Goal: Task Accomplishment & Management: Use online tool/utility

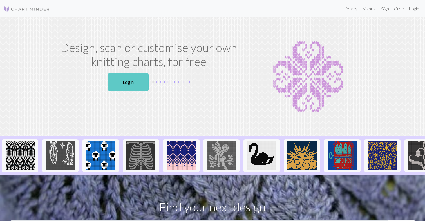
click at [130, 82] on link "Login" at bounding box center [128, 82] width 41 height 18
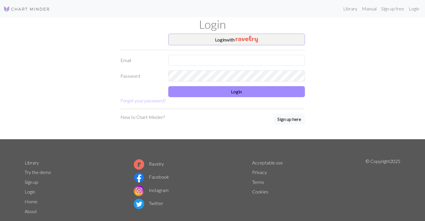
drag, startPoint x: 275, startPoint y: 40, endPoint x: 275, endPoint y: 32, distance: 8.1
click at [275, 40] on button "Login with" at bounding box center [236, 40] width 137 height 12
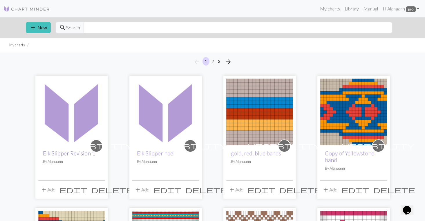
click at [82, 153] on link "Elk Slipper Revision 1" at bounding box center [69, 153] width 52 height 7
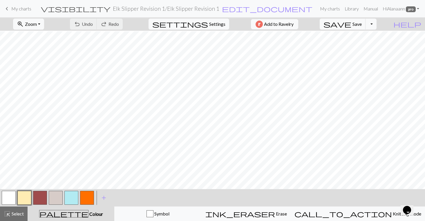
scroll to position [226, 0]
click at [29, 194] on button "button" at bounding box center [24, 198] width 14 height 14
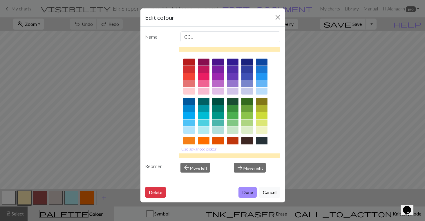
click at [37, 197] on div "Edit colour Name CC1 Use advanced picker Reorder arrow_back Move left arrow_for…" at bounding box center [212, 110] width 425 height 221
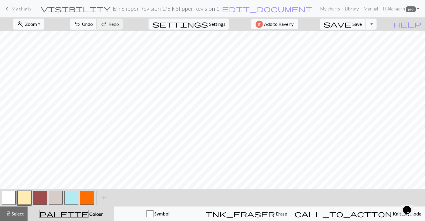
scroll to position [224, 0]
click at [39, 196] on button "button" at bounding box center [40, 198] width 14 height 14
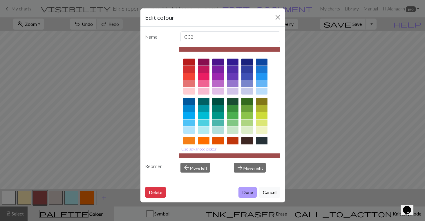
click at [245, 190] on button "Done" at bounding box center [248, 192] width 18 height 11
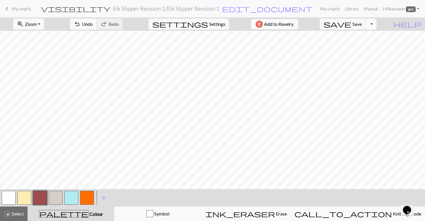
click at [8, 199] on button "button" at bounding box center [9, 198] width 14 height 14
click at [39, 199] on button "button" at bounding box center [40, 198] width 14 height 14
drag, startPoint x: 6, startPoint y: 193, endPoint x: 20, endPoint y: 191, distance: 14.9
click at [6, 193] on button "button" at bounding box center [9, 198] width 14 height 14
click at [43, 198] on button "button" at bounding box center [40, 198] width 14 height 14
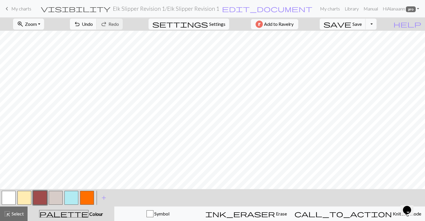
drag, startPoint x: 11, startPoint y: 215, endPoint x: 21, endPoint y: 190, distance: 27.1
click at [11, 214] on span "Select" at bounding box center [17, 214] width 13 height 6
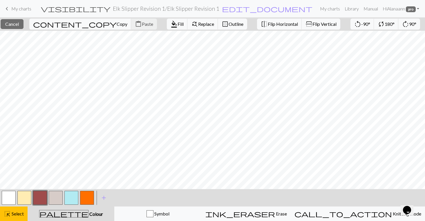
click at [11, 201] on button "button" at bounding box center [9, 198] width 14 height 14
click at [178, 25] on span "Fill" at bounding box center [181, 24] width 6 height 6
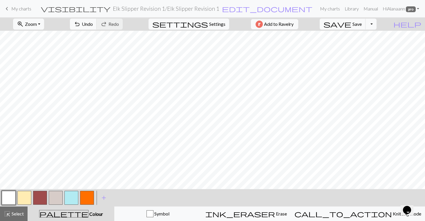
click at [41, 195] on button "button" at bounding box center [40, 198] width 14 height 14
click at [366, 21] on button "save Save Save" at bounding box center [343, 24] width 46 height 11
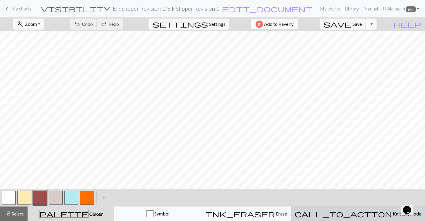
scroll to position [191, 0]
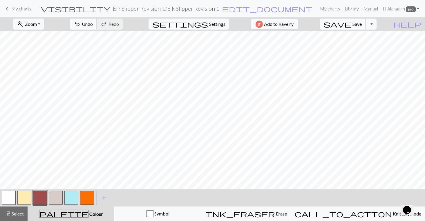
click at [362, 21] on span "Save" at bounding box center [357, 24] width 9 height 6
click at [93, 23] on span "Undo" at bounding box center [87, 24] width 11 height 6
click at [93, 22] on span "Undo" at bounding box center [87, 24] width 11 height 6
click at [10, 212] on span "highlight_alt" at bounding box center [7, 214] width 7 height 8
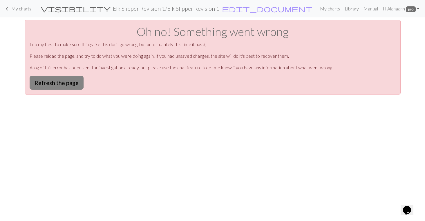
click at [57, 81] on button "Refresh the page" at bounding box center [57, 83] width 54 height 14
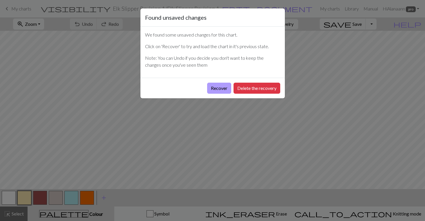
click at [212, 90] on button "Recover" at bounding box center [219, 88] width 24 height 11
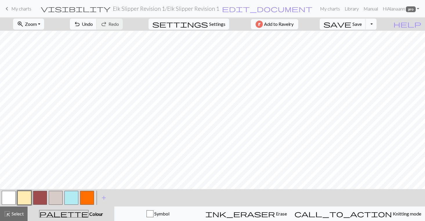
scroll to position [340, 0]
click at [44, 22] on button "zoom_in Zoom Zoom" at bounding box center [28, 24] width 31 height 11
click at [44, 71] on button "50%" at bounding box center [36, 69] width 46 height 9
click at [14, 214] on span "Select" at bounding box center [17, 214] width 13 height 6
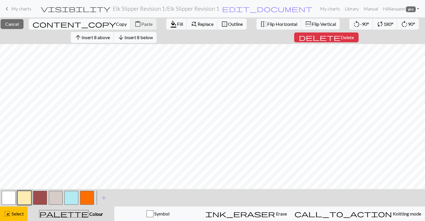
click at [116, 25] on span "Copy" at bounding box center [121, 24] width 11 height 6
click at [13, 213] on span "Select" at bounding box center [17, 214] width 13 height 6
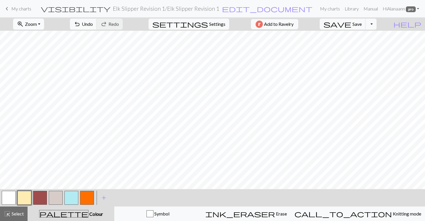
click at [44, 22] on button "zoom_in Zoom Zoom" at bounding box center [28, 24] width 31 height 11
click at [31, 80] on button "100%" at bounding box center [36, 78] width 46 height 9
drag, startPoint x: 14, startPoint y: 215, endPoint x: 12, endPoint y: 206, distance: 8.5
click at [14, 213] on span "Select" at bounding box center [17, 214] width 13 height 6
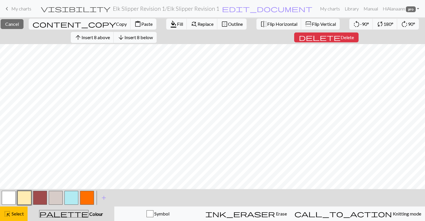
click at [141, 22] on span "Paste" at bounding box center [146, 24] width 11 height 6
click at [12, 213] on span "Select" at bounding box center [17, 214] width 13 height 6
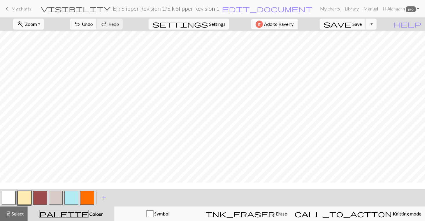
scroll to position [161, 0]
click at [14, 211] on span "Select" at bounding box center [17, 214] width 13 height 6
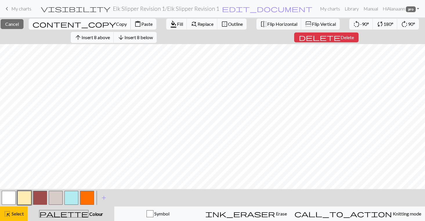
click at [116, 23] on span "Copy" at bounding box center [121, 24] width 11 height 6
click at [10, 211] on span "highlight_alt" at bounding box center [7, 214] width 7 height 8
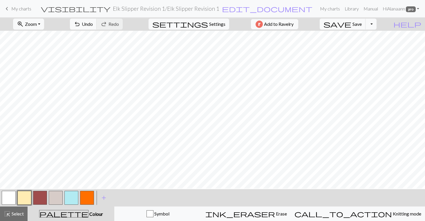
scroll to position [104, 0]
drag, startPoint x: 10, startPoint y: 213, endPoint x: 12, endPoint y: 201, distance: 12.0
click at [10, 213] on span "highlight_alt" at bounding box center [7, 214] width 7 height 8
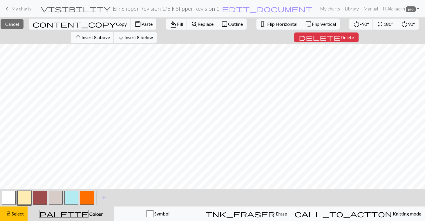
click at [141, 23] on span "Paste" at bounding box center [146, 24] width 11 height 6
click at [14, 215] on span "Select" at bounding box center [17, 214] width 13 height 6
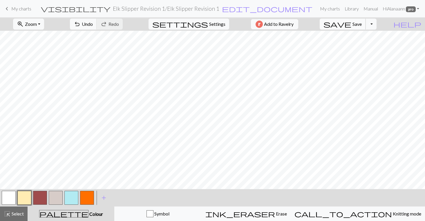
scroll to position [0, 0]
click at [362, 22] on span "Save" at bounding box center [357, 24] width 9 height 6
click at [12, 214] on span "Select" at bounding box center [17, 214] width 13 height 6
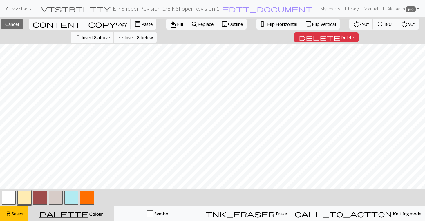
click at [116, 21] on span "Copy" at bounding box center [121, 24] width 11 height 6
click at [8, 209] on button "highlight_alt Select Select" at bounding box center [14, 214] width 28 height 15
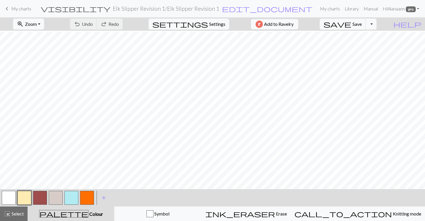
scroll to position [72, 0]
click at [19, 211] on div "highlight_alt Select Select" at bounding box center [14, 214] width 20 height 7
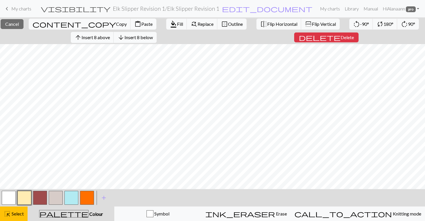
click at [141, 24] on span "Paste" at bounding box center [146, 24] width 11 height 6
click at [13, 216] on span "Select" at bounding box center [17, 214] width 13 height 6
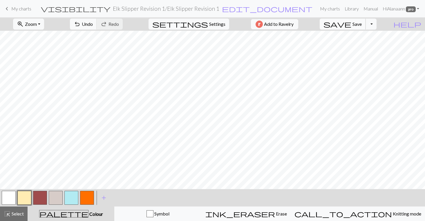
click at [362, 22] on span "Save" at bounding box center [357, 24] width 9 height 6
click at [42, 23] on div "Chart saved" at bounding box center [212, 11] width 425 height 23
click at [37, 23] on span "Zoom" at bounding box center [31, 24] width 12 height 6
click at [31, 69] on button "50%" at bounding box center [36, 69] width 46 height 9
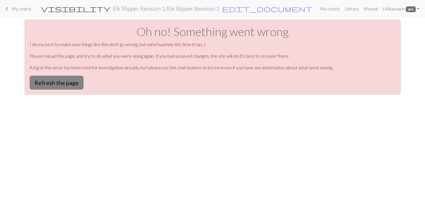
click at [57, 80] on button "Refresh the page" at bounding box center [57, 83] width 54 height 14
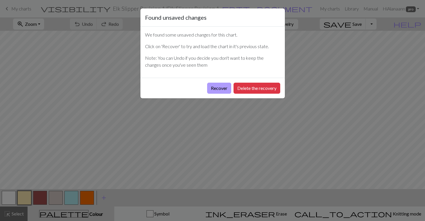
click at [215, 88] on button "Recover" at bounding box center [219, 88] width 24 height 11
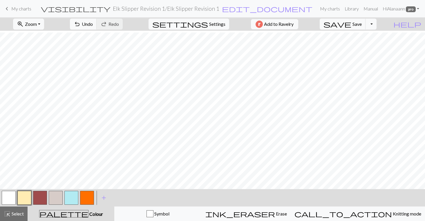
scroll to position [18, 0]
click at [16, 216] on span "Select" at bounding box center [17, 214] width 13 height 6
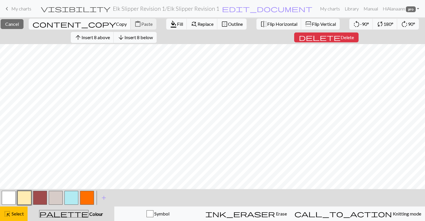
click at [116, 22] on span "Copy" at bounding box center [121, 24] width 11 height 6
click at [17, 210] on button "highlight_alt Select Select" at bounding box center [14, 214] width 28 height 15
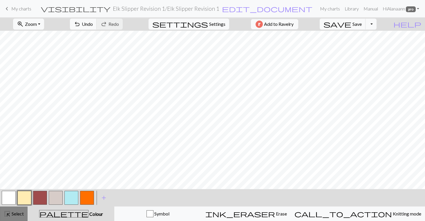
click at [18, 213] on span "Select" at bounding box center [17, 214] width 13 height 6
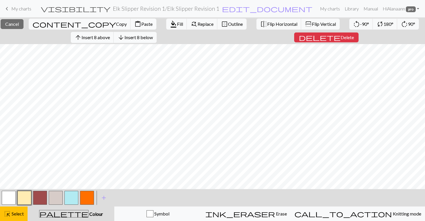
click at [141, 24] on span "Paste" at bounding box center [146, 24] width 11 height 6
click at [13, 211] on div "highlight_alt Select Select" at bounding box center [14, 214] width 20 height 7
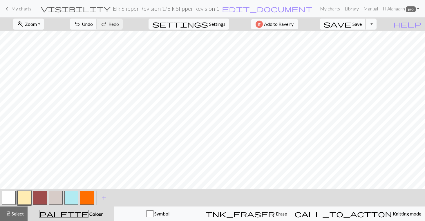
click at [362, 22] on span "Save" at bounding box center [357, 24] width 9 height 6
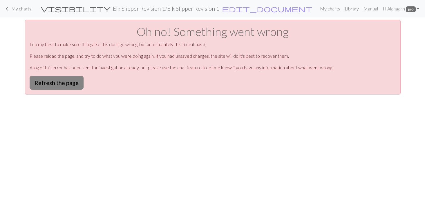
click at [66, 84] on button "Refresh the page" at bounding box center [57, 83] width 54 height 14
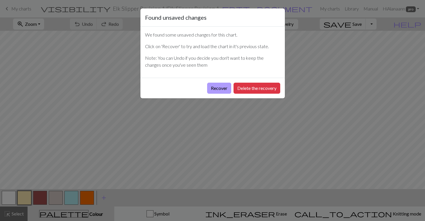
click at [216, 89] on button "Recover" at bounding box center [219, 88] width 24 height 11
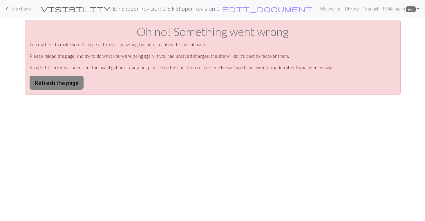
click at [58, 80] on button "Refresh the page" at bounding box center [57, 83] width 54 height 14
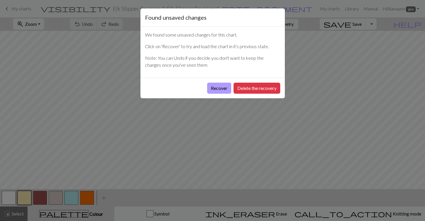
click at [216, 87] on button "Recover" at bounding box center [219, 88] width 24 height 11
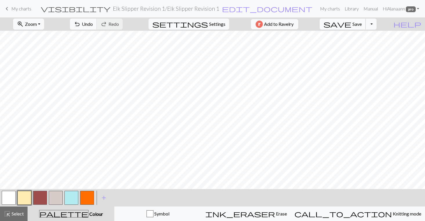
click at [362, 24] on span "Save" at bounding box center [357, 24] width 9 height 6
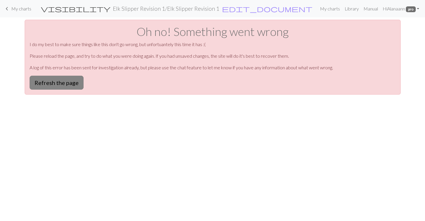
click at [57, 81] on button "Refresh the page" at bounding box center [57, 83] width 54 height 14
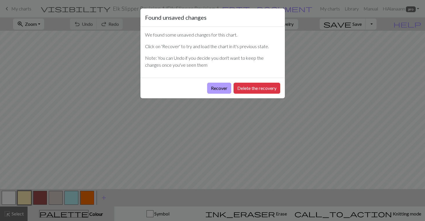
click at [224, 88] on button "Recover" at bounding box center [219, 88] width 24 height 11
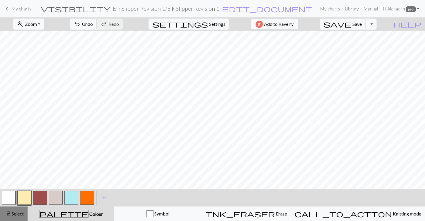
click at [13, 215] on span "Select" at bounding box center [17, 214] width 13 height 6
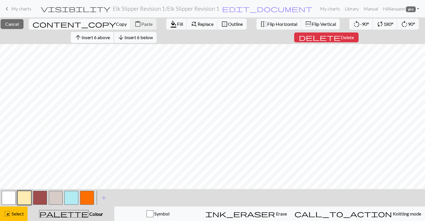
click at [104, 36] on span "Insert 6 above" at bounding box center [96, 38] width 28 height 6
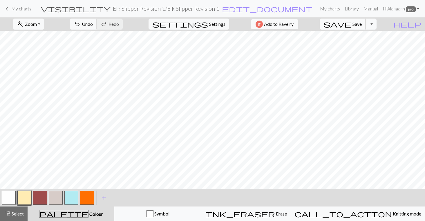
click at [362, 23] on span "Save" at bounding box center [357, 24] width 9 height 6
click at [11, 215] on span "Select" at bounding box center [17, 214] width 13 height 6
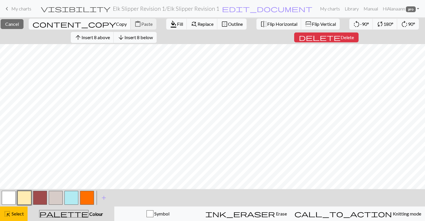
click at [116, 23] on span "Copy" at bounding box center [121, 24] width 11 height 6
click at [18, 217] on div "highlight_alt Select Select" at bounding box center [14, 214] width 20 height 7
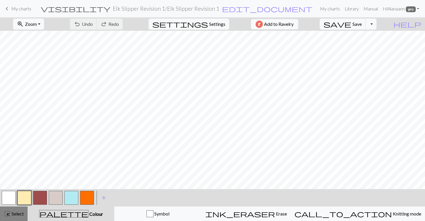
drag, startPoint x: 16, startPoint y: 216, endPoint x: 11, endPoint y: 216, distance: 4.7
click at [16, 216] on span "Select" at bounding box center [17, 214] width 13 height 6
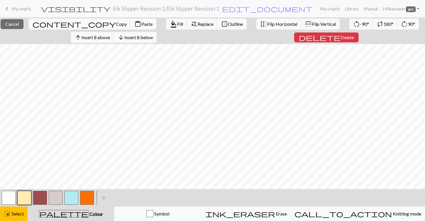
click at [141, 23] on span "Paste" at bounding box center [146, 24] width 11 height 6
click at [11, 213] on span "Select" at bounding box center [17, 214] width 13 height 6
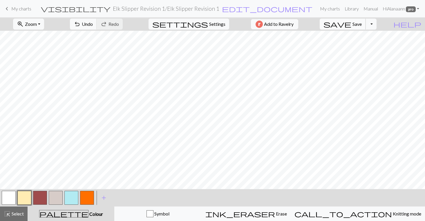
click at [362, 22] on span "Save" at bounding box center [357, 24] width 9 height 6
click at [40, 199] on button "button" at bounding box center [40, 198] width 14 height 14
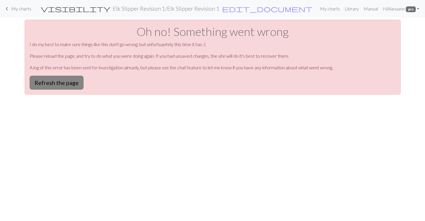
drag, startPoint x: 49, startPoint y: 82, endPoint x: 51, endPoint y: 79, distance: 3.6
click at [49, 82] on button "Refresh the page" at bounding box center [57, 83] width 54 height 14
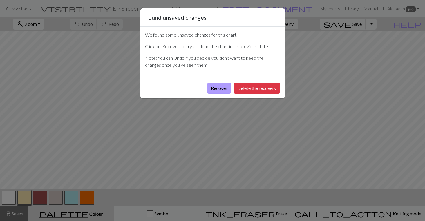
click at [217, 86] on button "Recover" at bounding box center [219, 88] width 24 height 11
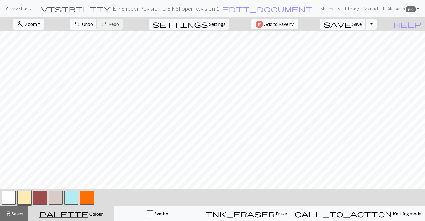
click at [39, 199] on button "button" at bounding box center [40, 198] width 14 height 14
click at [362, 21] on span "Save" at bounding box center [357, 24] width 9 height 6
click at [25, 197] on button "button" at bounding box center [24, 198] width 14 height 14
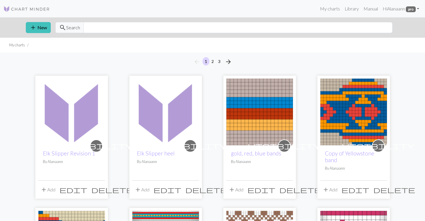
click at [77, 138] on img at bounding box center [71, 112] width 67 height 67
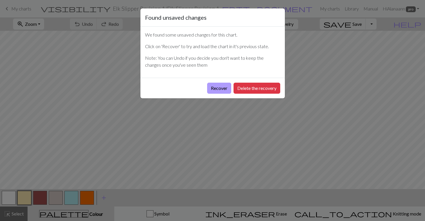
click at [220, 89] on button "Recover" at bounding box center [219, 88] width 24 height 11
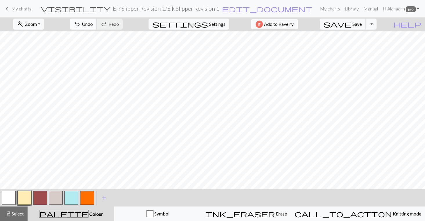
click at [93, 22] on span "Undo" at bounding box center [87, 24] width 11 height 6
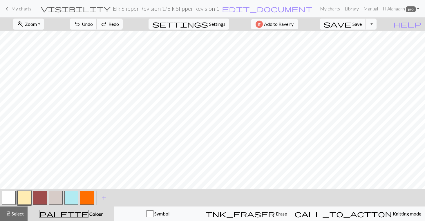
click at [93, 22] on span "Undo" at bounding box center [87, 24] width 11 height 6
click at [93, 23] on span "Undo" at bounding box center [87, 24] width 11 height 6
click at [11, 198] on button "button" at bounding box center [9, 198] width 14 height 14
drag, startPoint x: 26, startPoint y: 201, endPoint x: 30, endPoint y: 200, distance: 5.1
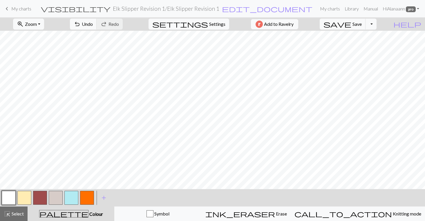
click at [26, 201] on button "button" at bounding box center [24, 198] width 14 height 14
click at [22, 198] on button "button" at bounding box center [24, 198] width 14 height 14
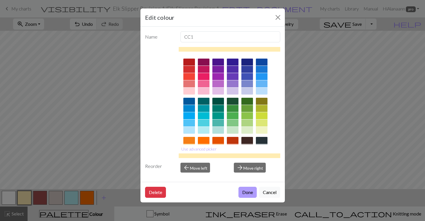
click at [250, 191] on button "Done" at bounding box center [248, 192] width 18 height 11
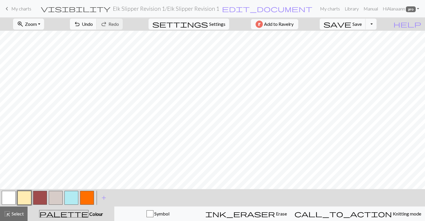
drag, startPoint x: 38, startPoint y: 195, endPoint x: 47, endPoint y: 192, distance: 9.7
click at [38, 195] on button "button" at bounding box center [40, 198] width 14 height 14
click at [26, 195] on button "button" at bounding box center [24, 198] width 14 height 14
click at [362, 24] on span "Save" at bounding box center [357, 24] width 9 height 6
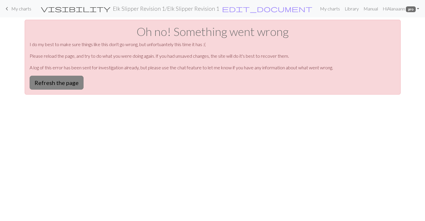
click at [65, 84] on button "Refresh the page" at bounding box center [57, 83] width 54 height 14
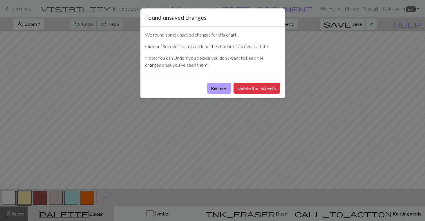
click at [220, 84] on button "Recover" at bounding box center [219, 88] width 24 height 11
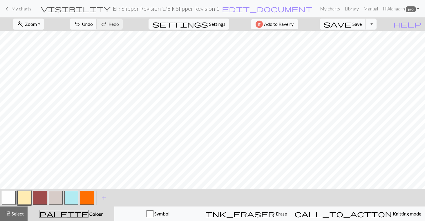
click at [10, 197] on button "button" at bounding box center [9, 198] width 14 height 14
click at [37, 197] on button "button" at bounding box center [40, 198] width 14 height 14
click at [81, 21] on span "undo" at bounding box center [77, 24] width 7 height 8
click at [352, 25] on span "save" at bounding box center [338, 24] width 28 height 8
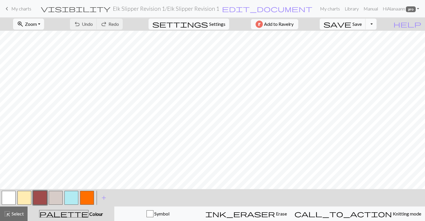
click at [377, 24] on button "Toggle Dropdown" at bounding box center [371, 24] width 11 height 11
click at [368, 44] on button "save_alt Download" at bounding box center [329, 46] width 96 height 9
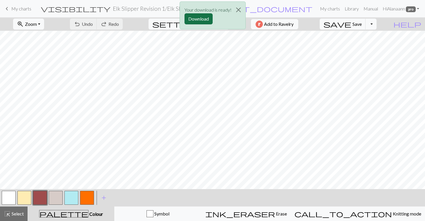
click at [197, 19] on button "Download" at bounding box center [199, 18] width 28 height 11
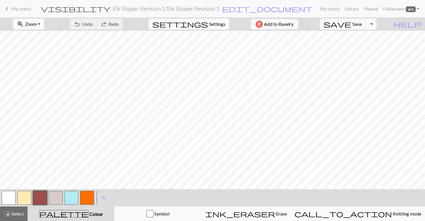
click at [20, 9] on span "My charts" at bounding box center [21, 9] width 20 height 6
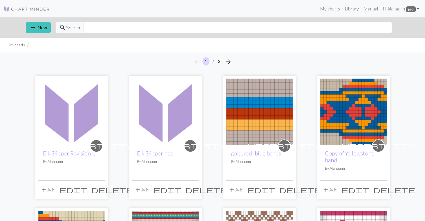
click at [162, 133] on img at bounding box center [165, 112] width 67 height 67
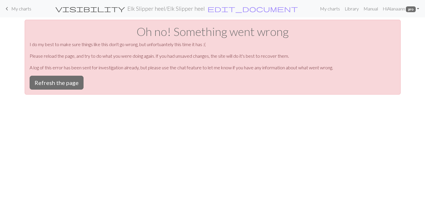
click at [10, 6] on span "keyboard_arrow_left" at bounding box center [6, 9] width 7 height 8
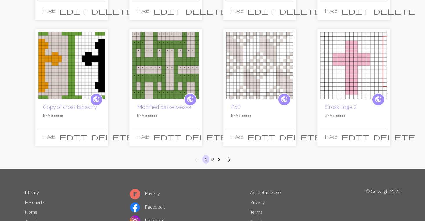
scroll to position [456, 0]
